Goal: Information Seeking & Learning: Learn about a topic

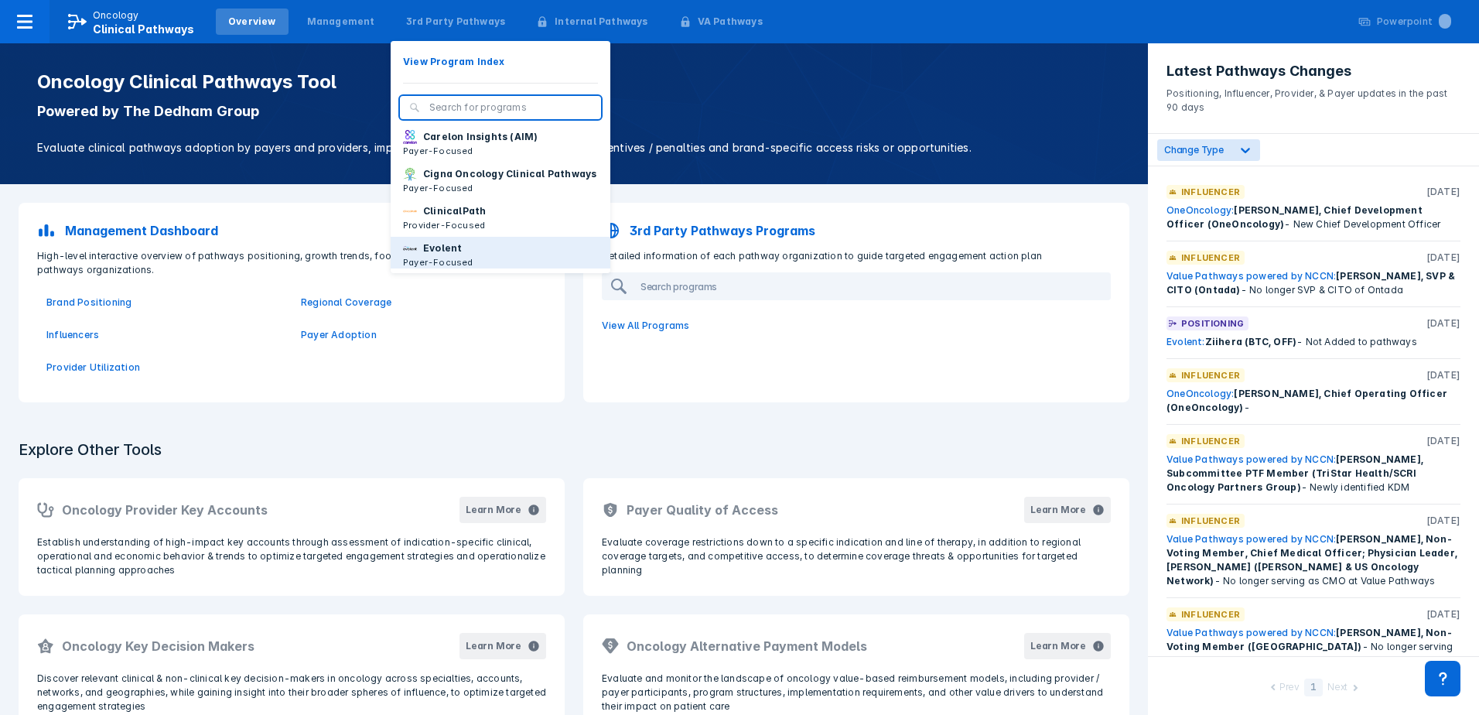
click at [440, 255] on p "Evolent" at bounding box center [442, 248] width 39 height 14
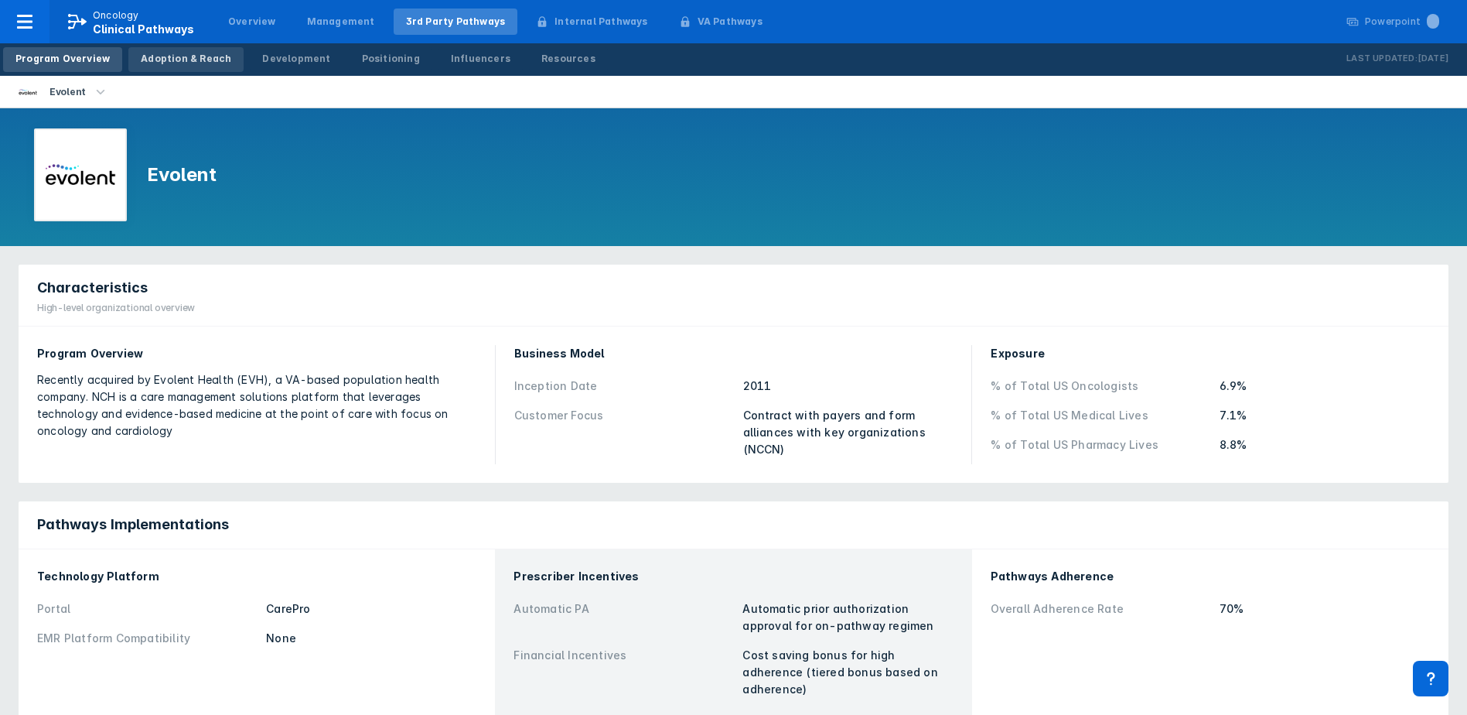
click at [172, 52] on div "Adoption & Reach" at bounding box center [186, 59] width 90 height 14
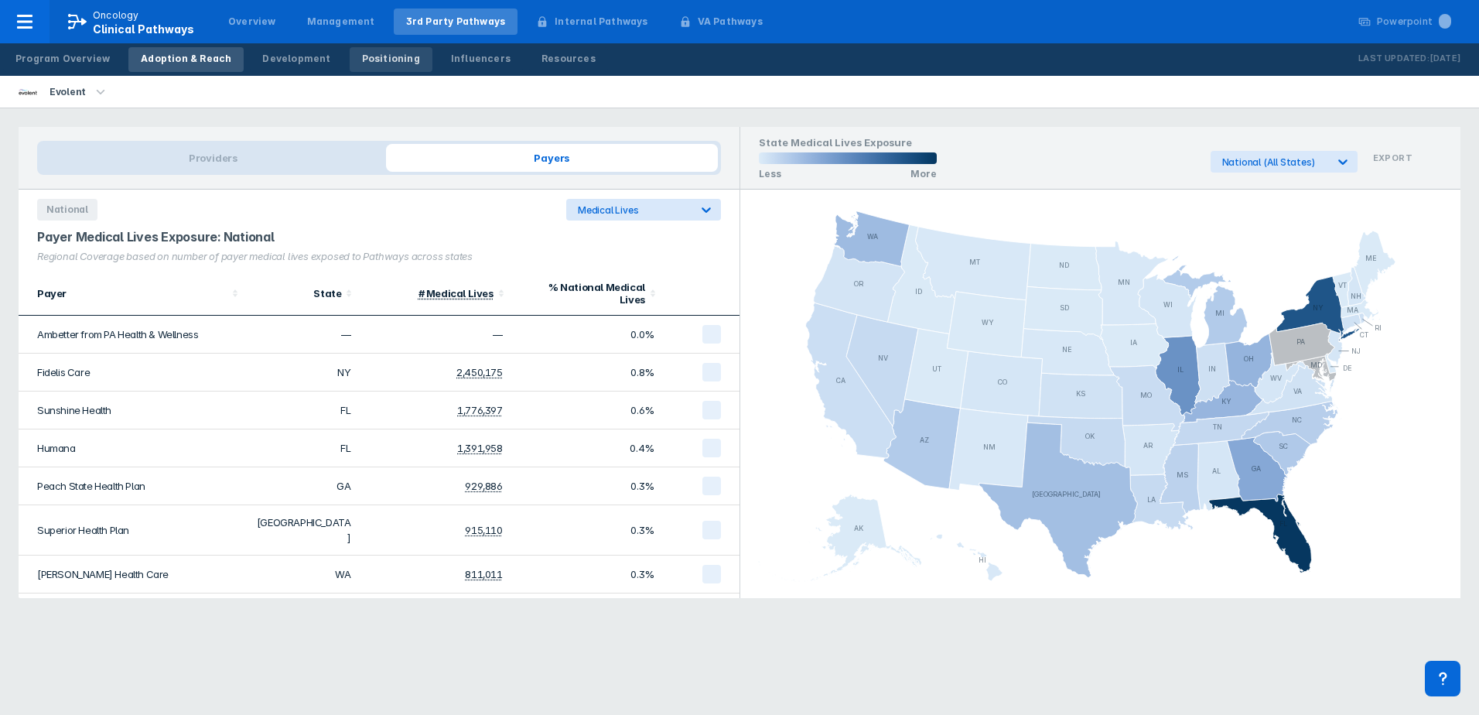
click at [362, 59] on div "Positioning" at bounding box center [391, 59] width 58 height 14
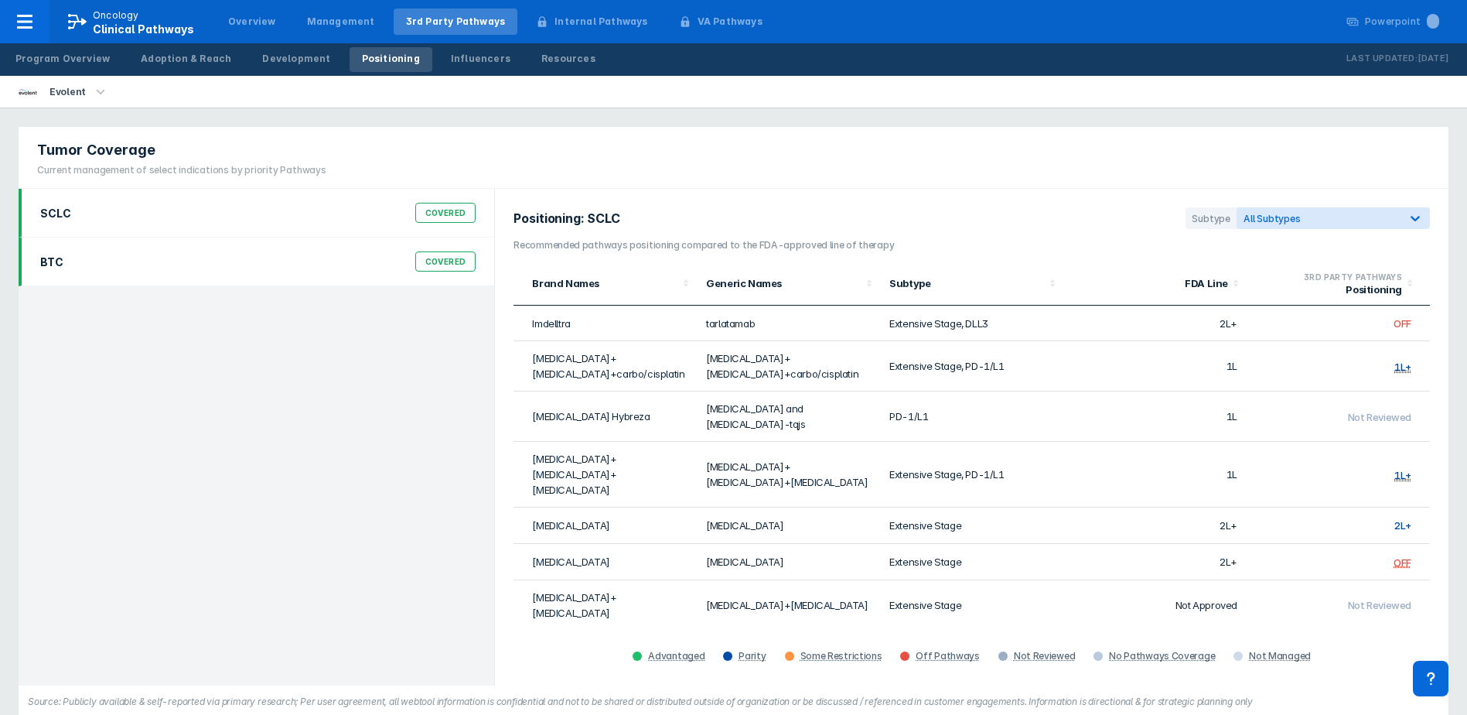
click at [322, 262] on div "BTC Covered" at bounding box center [258, 261] width 454 height 29
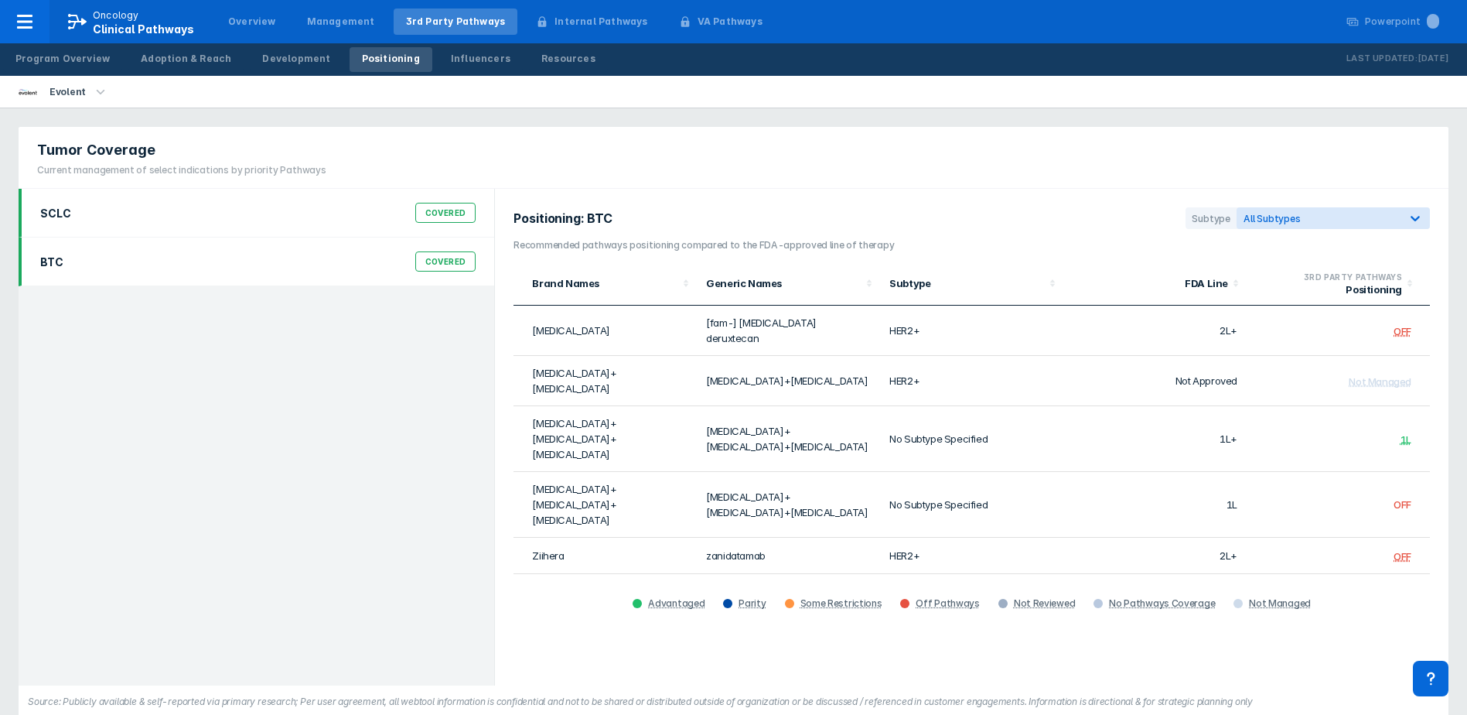
click at [357, 209] on div "SCLC Covered" at bounding box center [258, 212] width 454 height 29
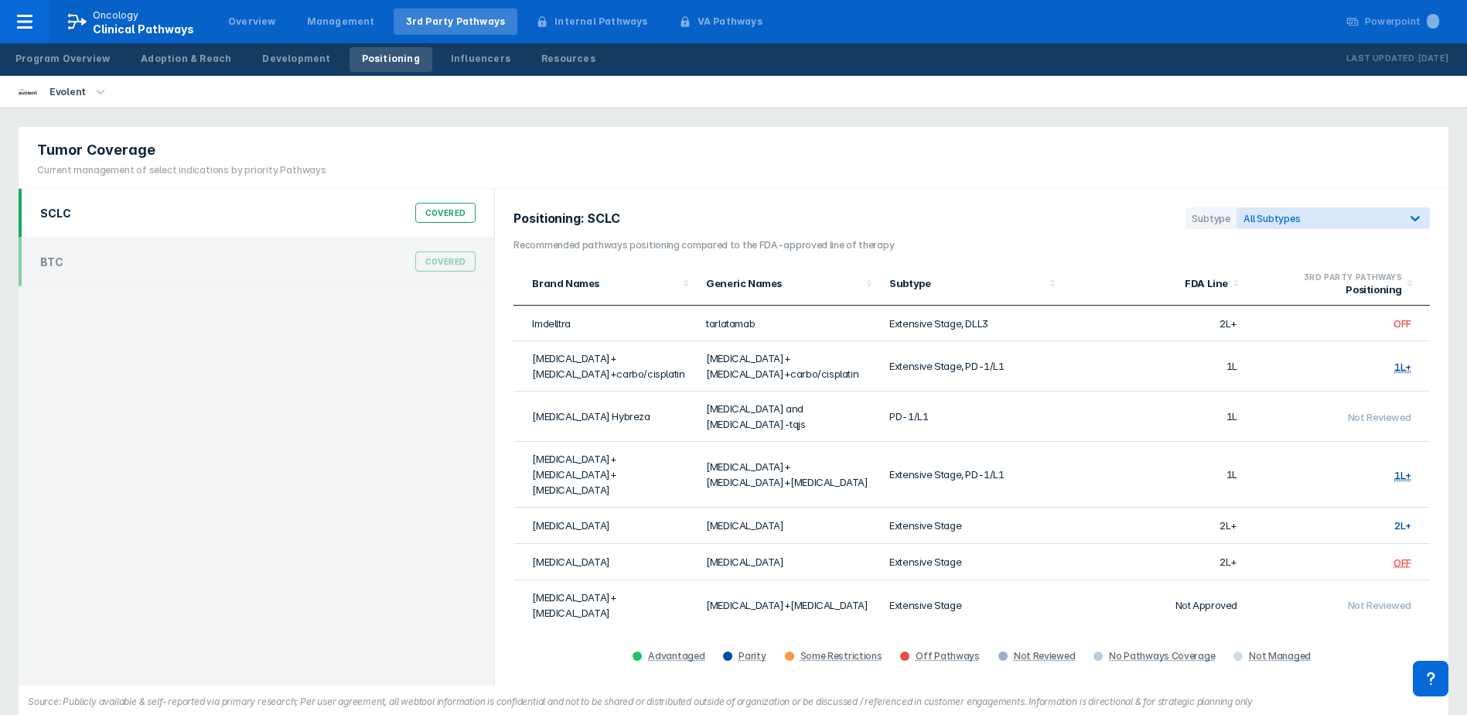
click at [781, 176] on div "Tumor Coverage Current management of select indications by priority Pathways" at bounding box center [734, 158] width 1430 height 62
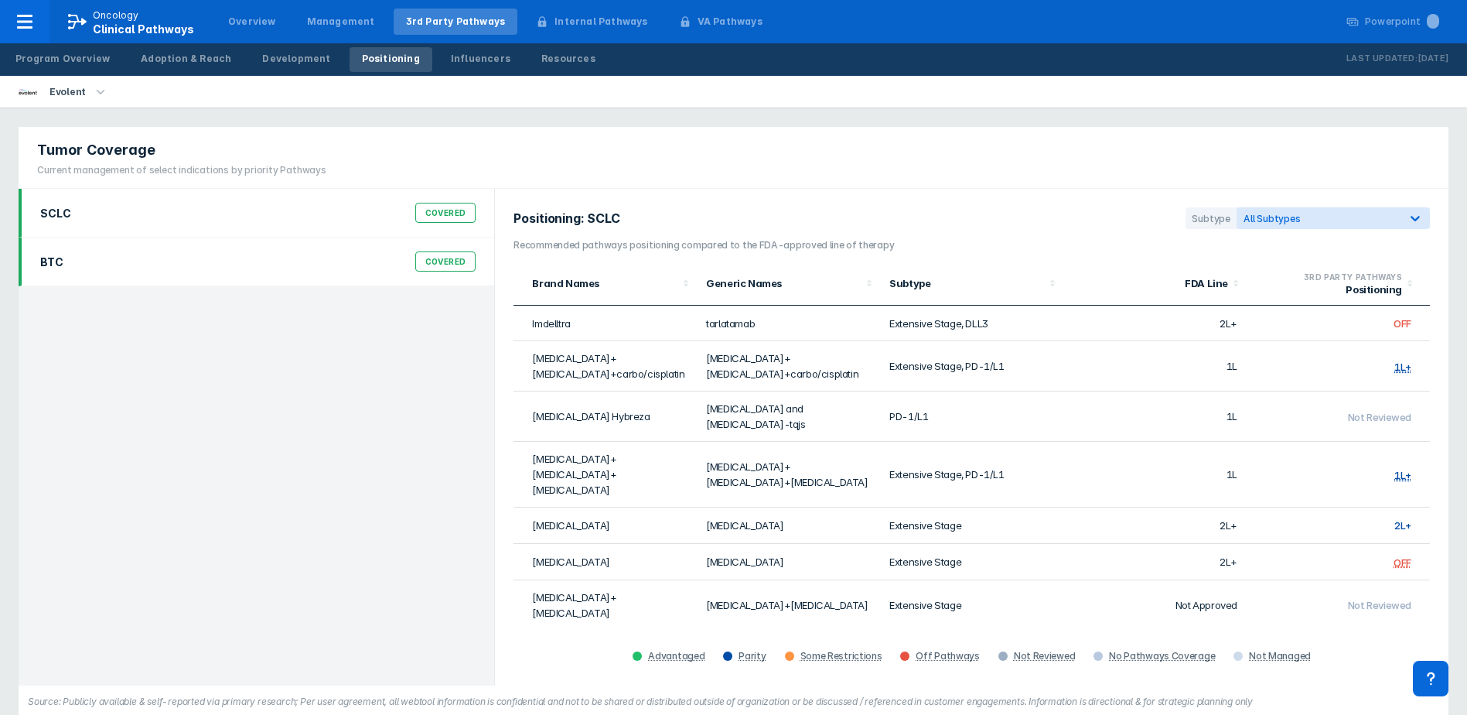
click at [323, 257] on div "BTC Covered" at bounding box center [258, 261] width 454 height 29
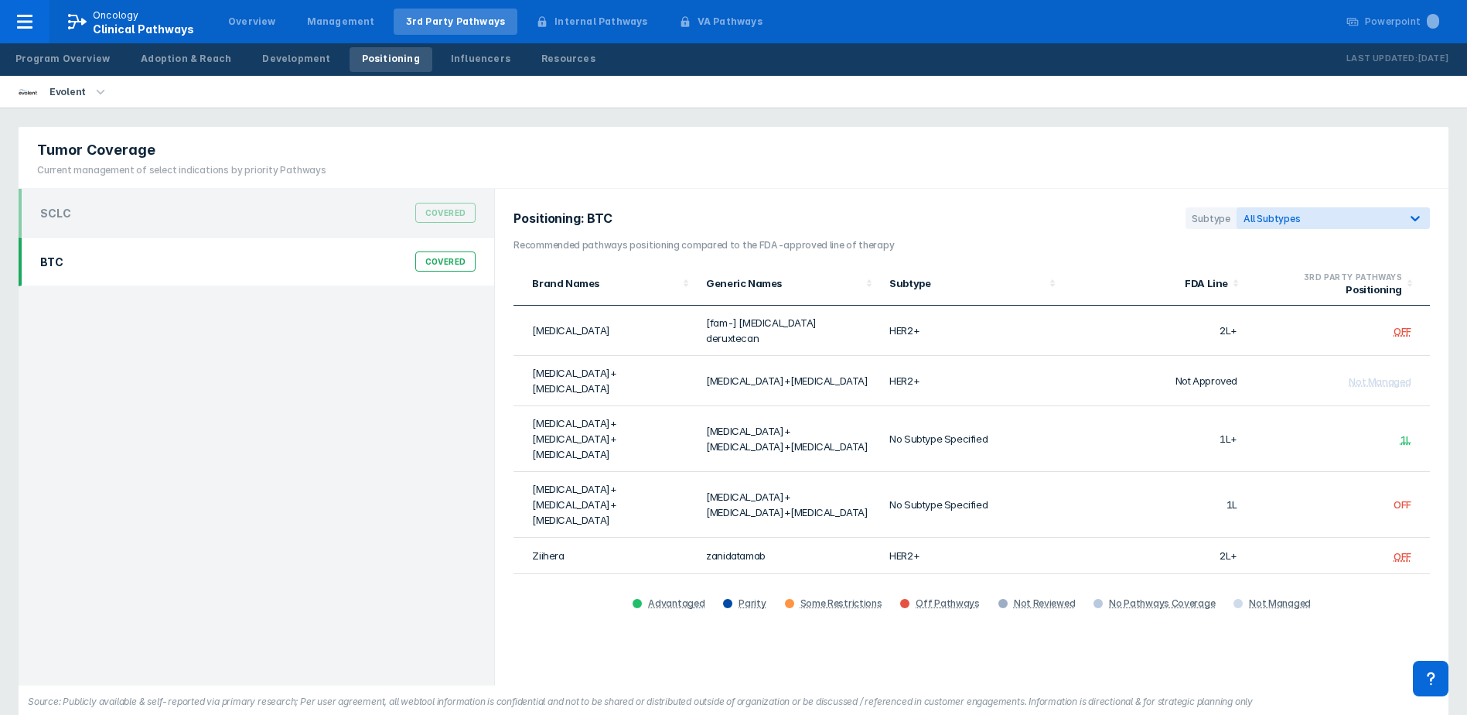
click at [661, 144] on div "Tumor Coverage Current management of select indications by priority Pathways" at bounding box center [734, 158] width 1430 height 62
